Goal: Download file/media

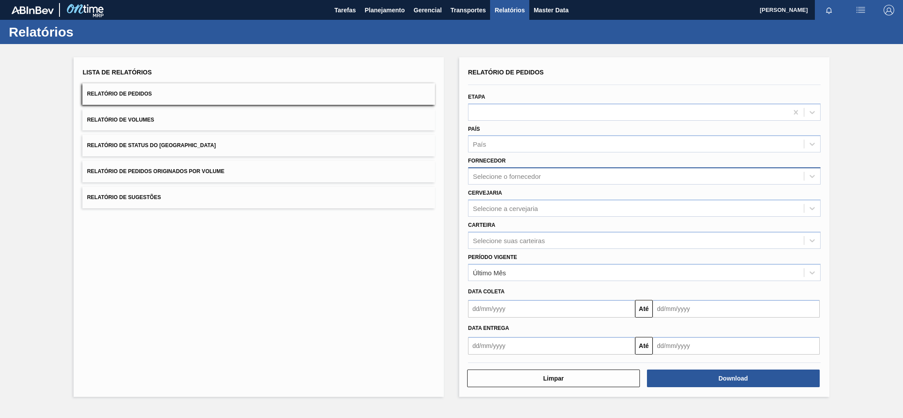
click at [504, 179] on div "Selecione o fornecedor" at bounding box center [507, 176] width 68 height 7
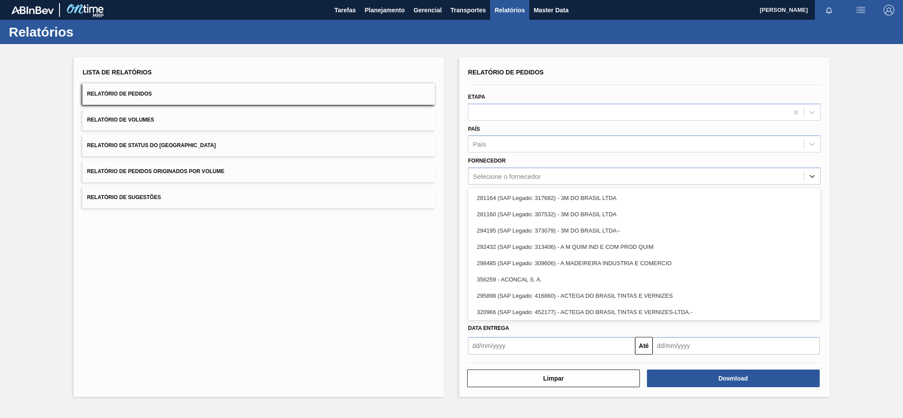
paste input "279493"
type input "279493"
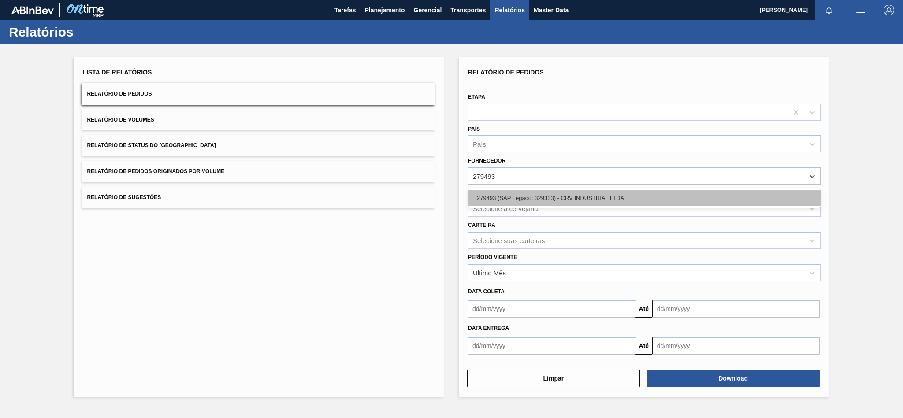
click at [504, 198] on div "279493 (SAP Legado: 329333) - CRV INDUSTRIAL LTDA" at bounding box center [644, 198] width 352 height 16
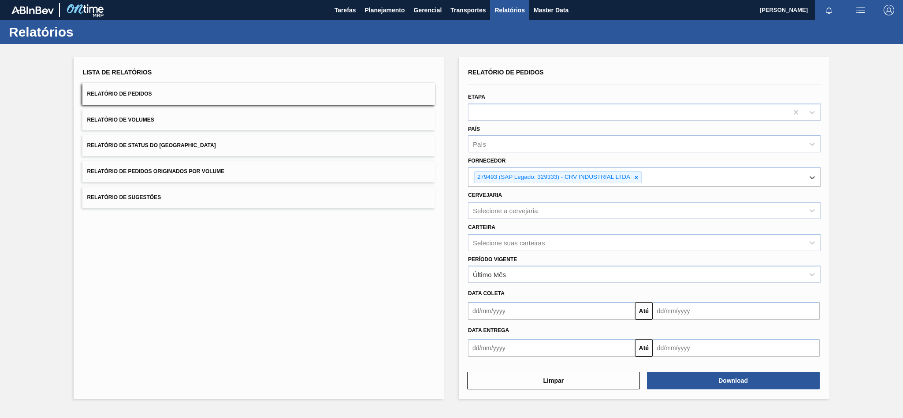
click at [498, 221] on div "Carteira Selecione suas carteiras" at bounding box center [644, 235] width 360 height 32
click at [496, 217] on div "Selecione a cervejaria" at bounding box center [635, 210] width 335 height 13
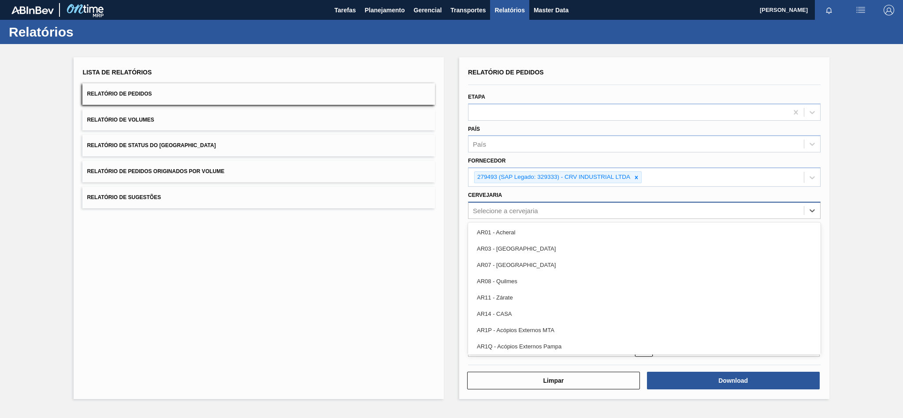
paste input "BR23"
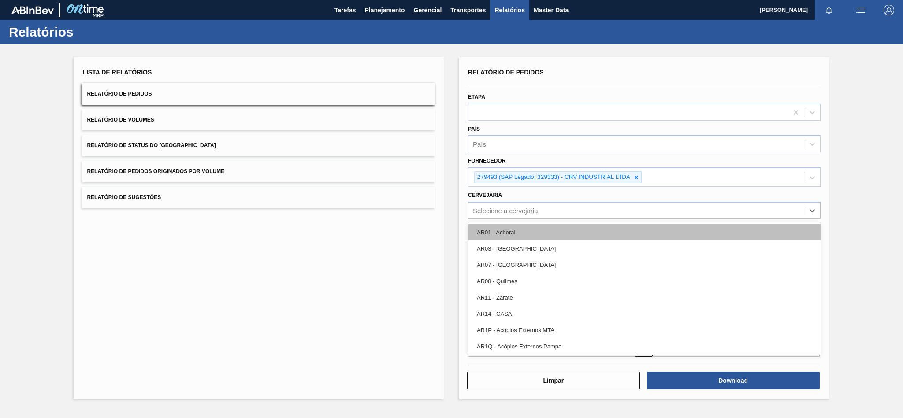
type input "BR23"
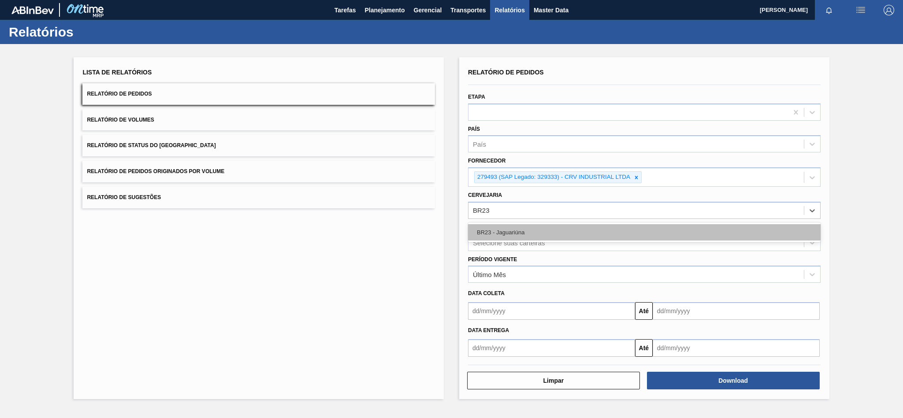
click at [506, 232] on div "BR23 - Jaguariúna" at bounding box center [644, 232] width 352 height 16
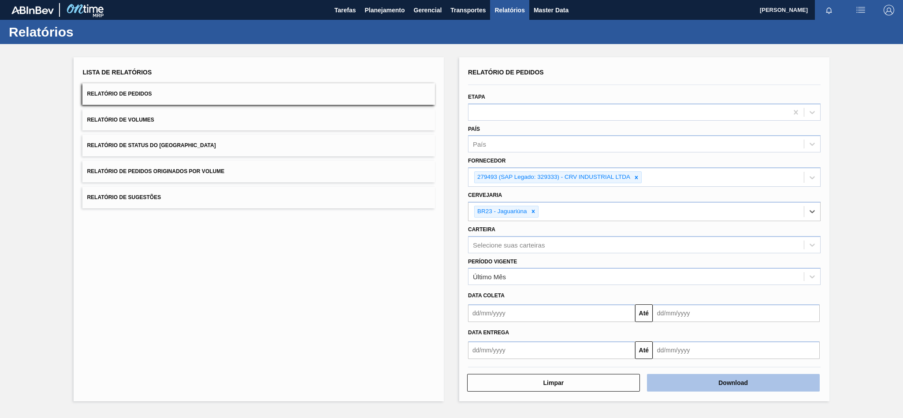
click at [746, 387] on button "Download" at bounding box center [733, 383] width 173 height 18
